Goal: Information Seeking & Learning: Check status

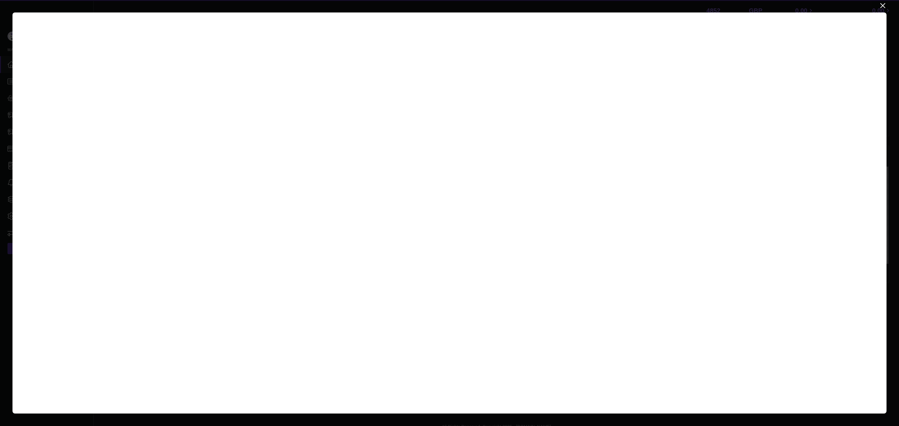
click at [883, 7] on icon "Close" at bounding box center [882, 5] width 7 height 7
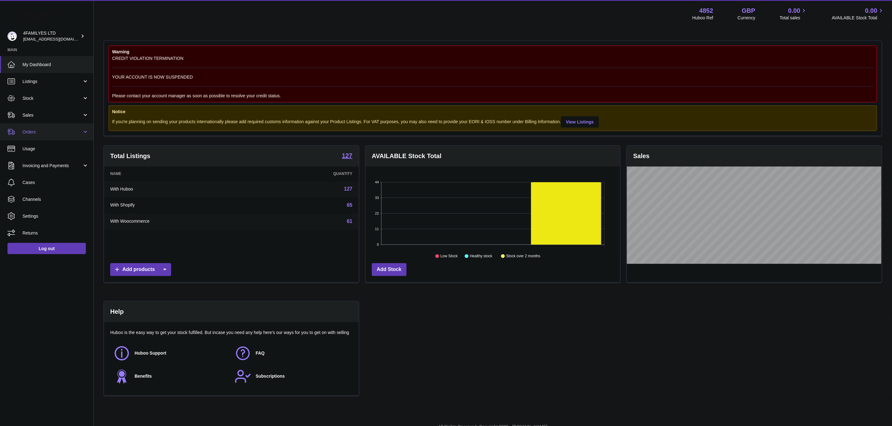
click at [40, 132] on span "Orders" at bounding box center [52, 132] width 60 height 6
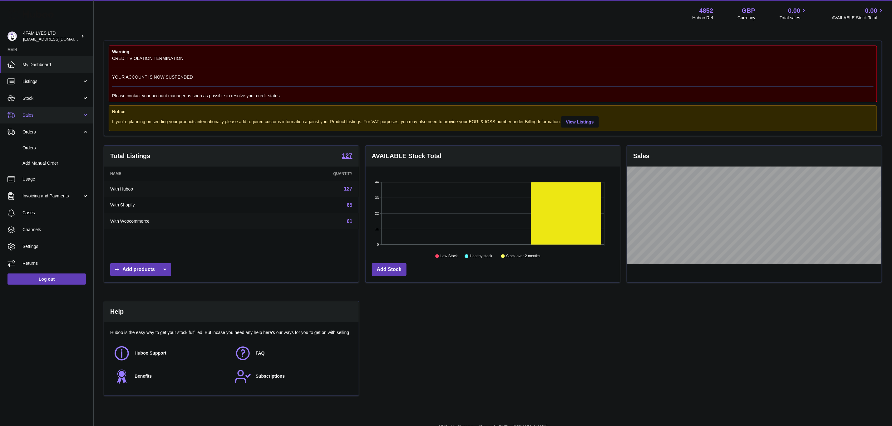
click at [39, 119] on link "Sales" at bounding box center [46, 115] width 93 height 17
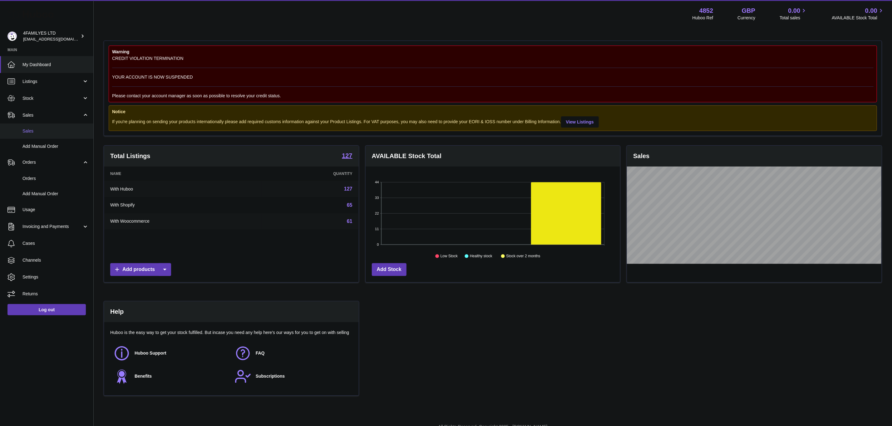
click at [38, 132] on span "Sales" at bounding box center [55, 131] width 66 height 6
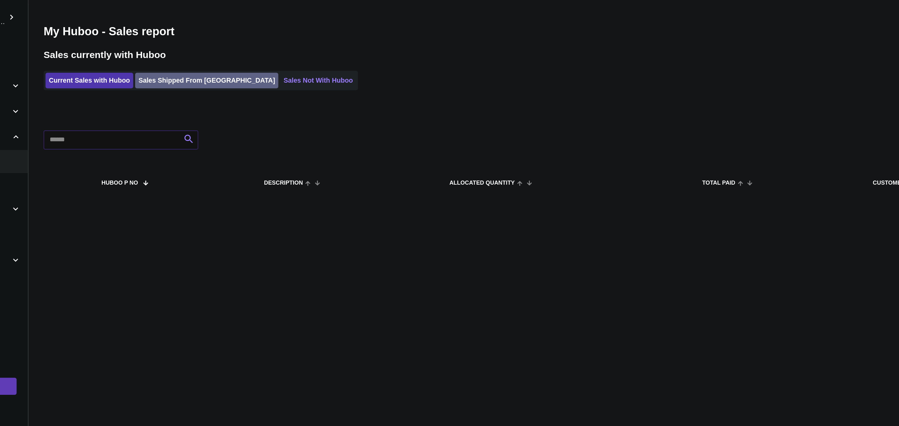
click at [210, 76] on link "Sales Shipped From Huboo" at bounding box center [211, 78] width 94 height 10
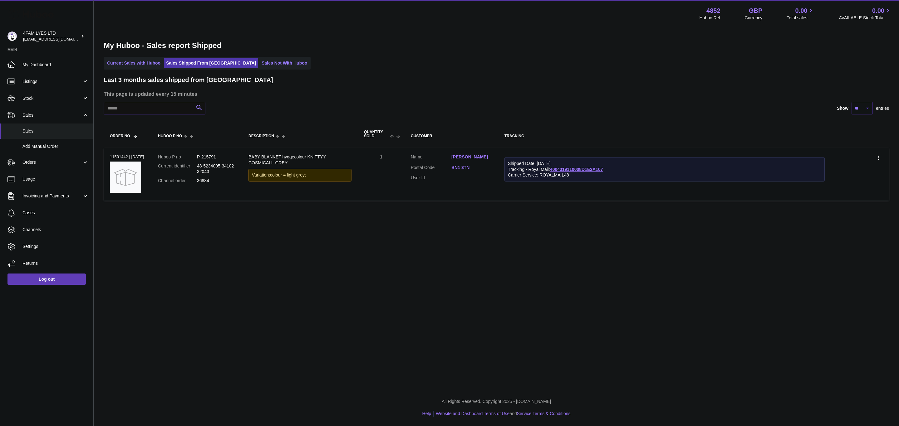
click at [828, 180] on td "Shipped Date: 2nd Nov 2021 Tracking - Royal Mail: 4004319110008D1E2A107 Carrier…" at bounding box center [664, 174] width 333 height 53
